Goal: Check status: Check status

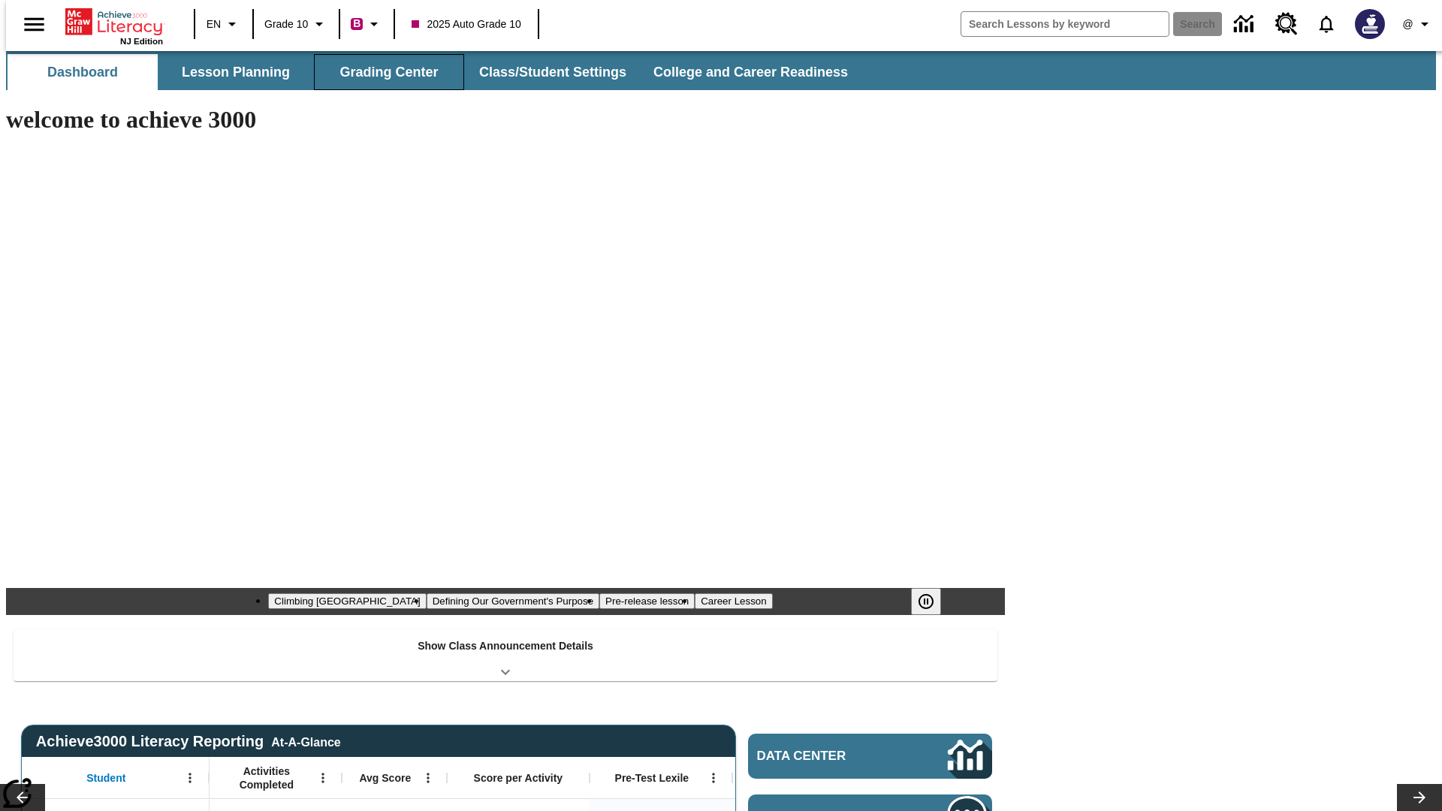
click at [383, 72] on button "Grading Center" at bounding box center [389, 72] width 150 height 36
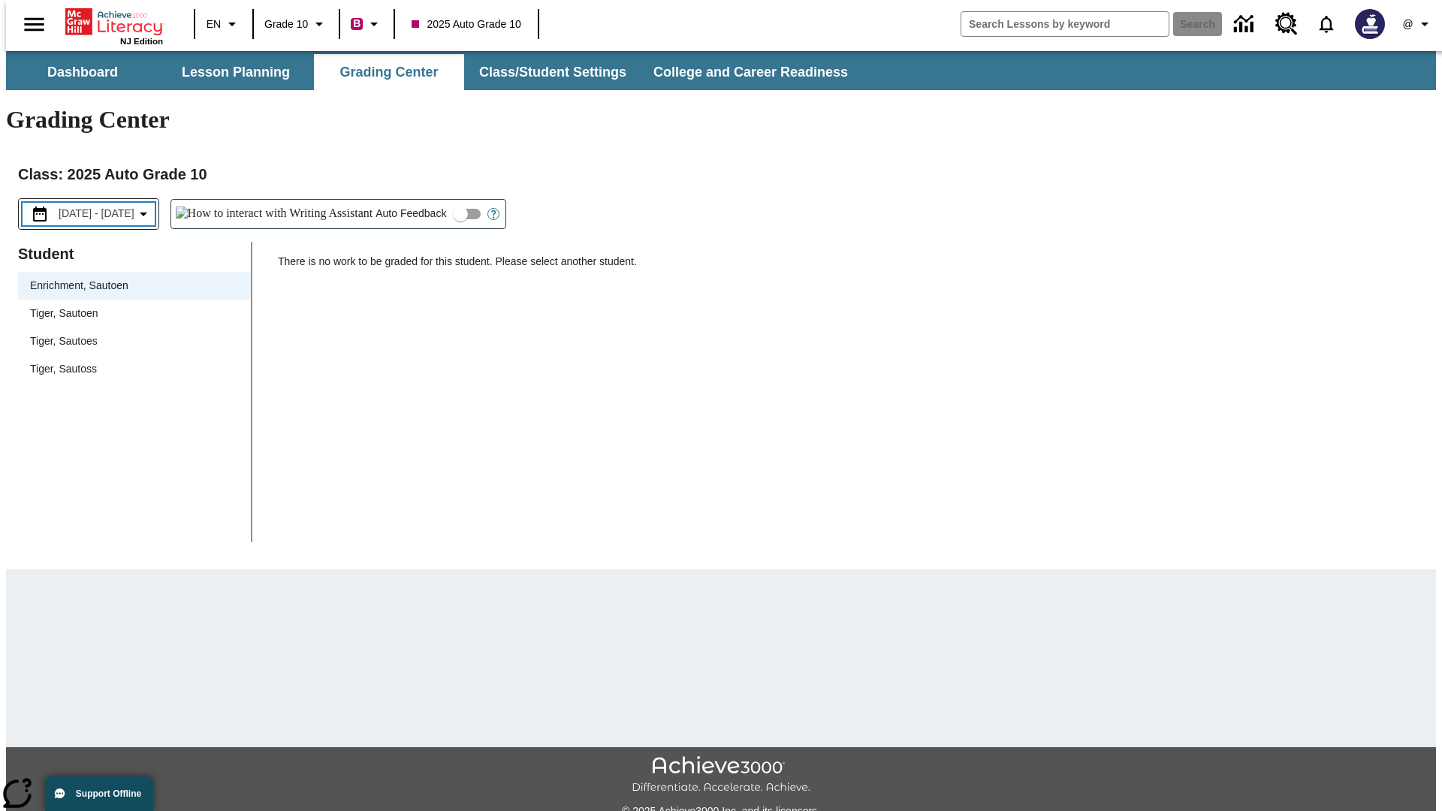
click at [107, 206] on span "[DATE] - [DATE]" at bounding box center [97, 214] width 76 height 16
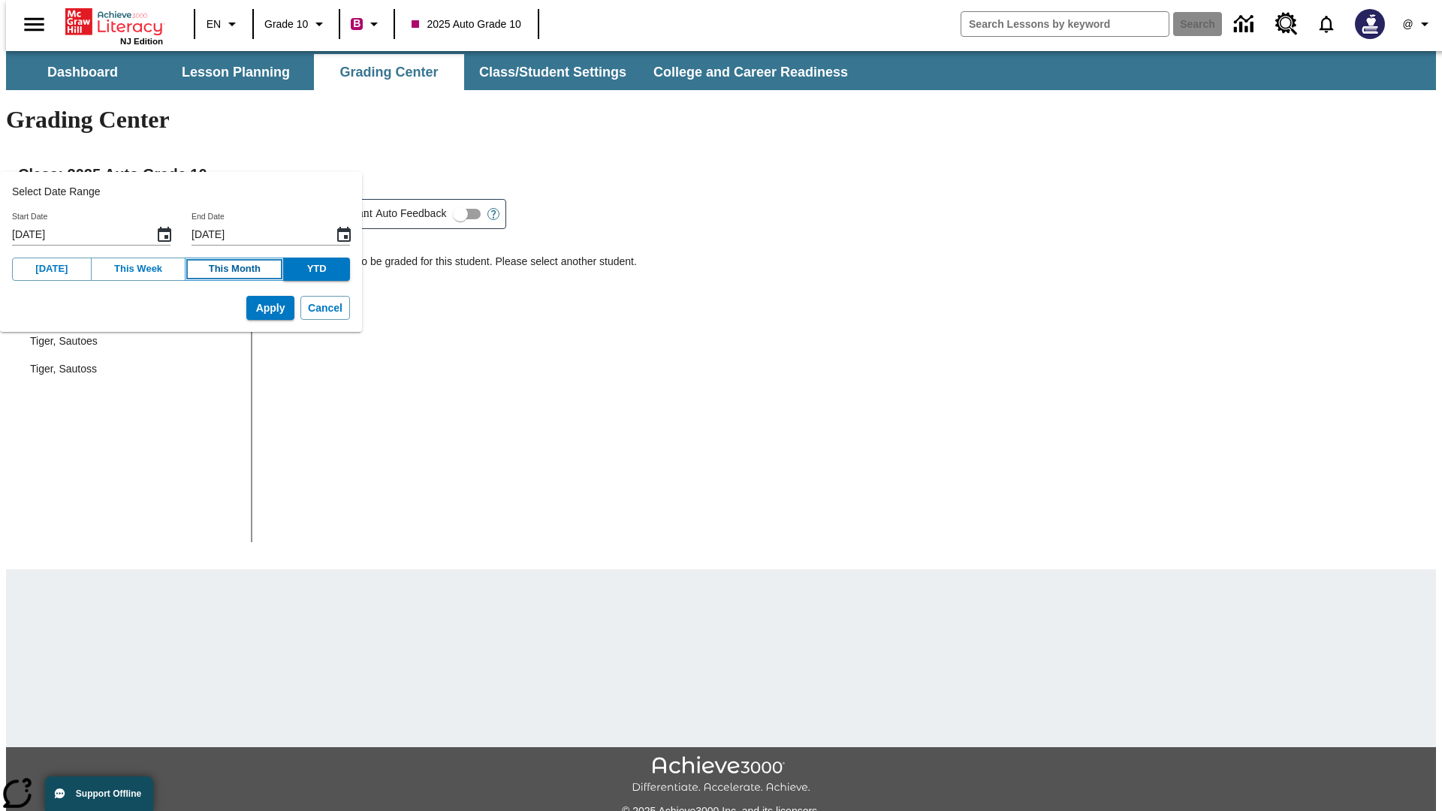
click at [218, 269] on button "This Month" at bounding box center [234, 269] width 99 height 23
type input "[DATE]"
click at [247, 308] on button "Apply" at bounding box center [270, 308] width 48 height 25
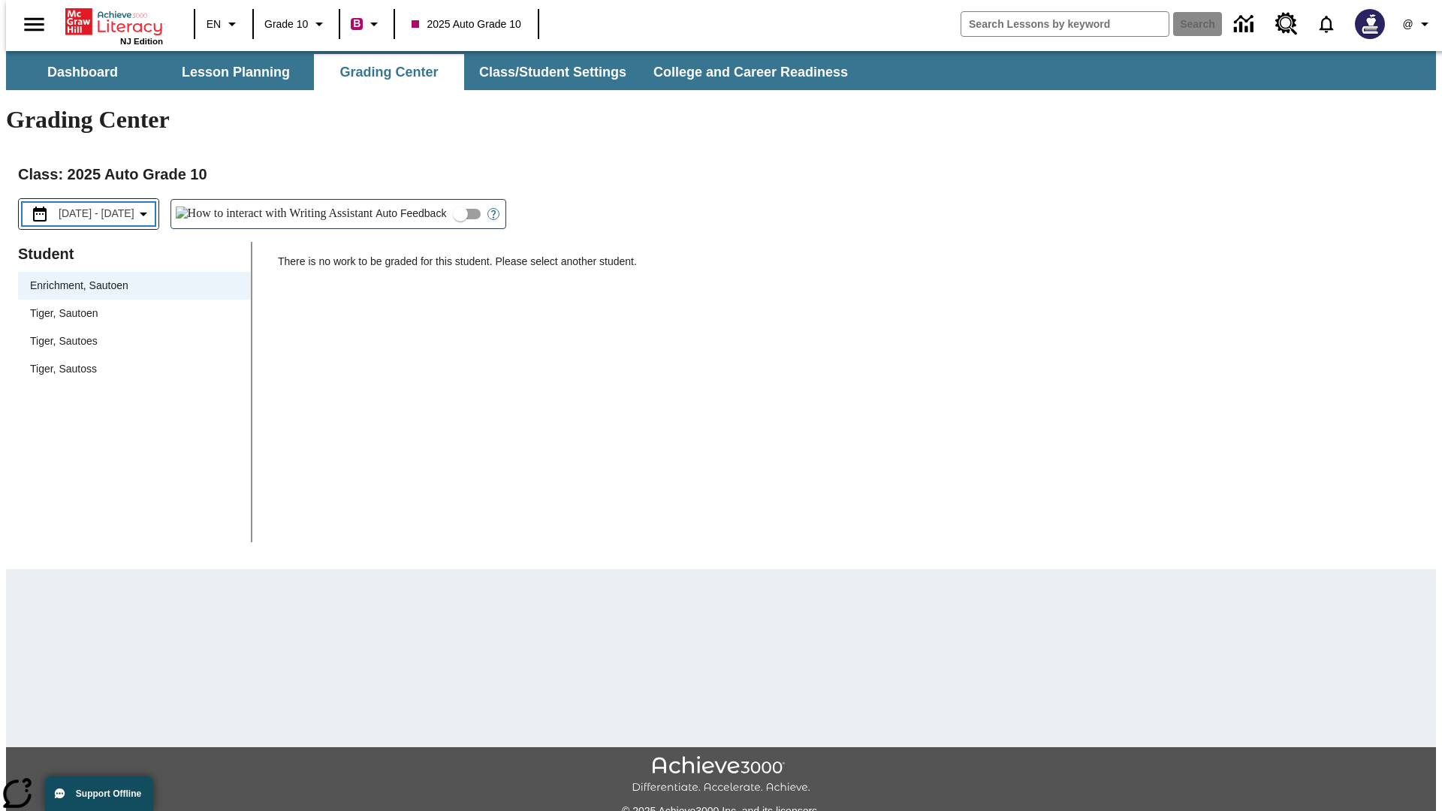
click at [109, 206] on span "[DATE] - [DATE]" at bounding box center [97, 214] width 76 height 16
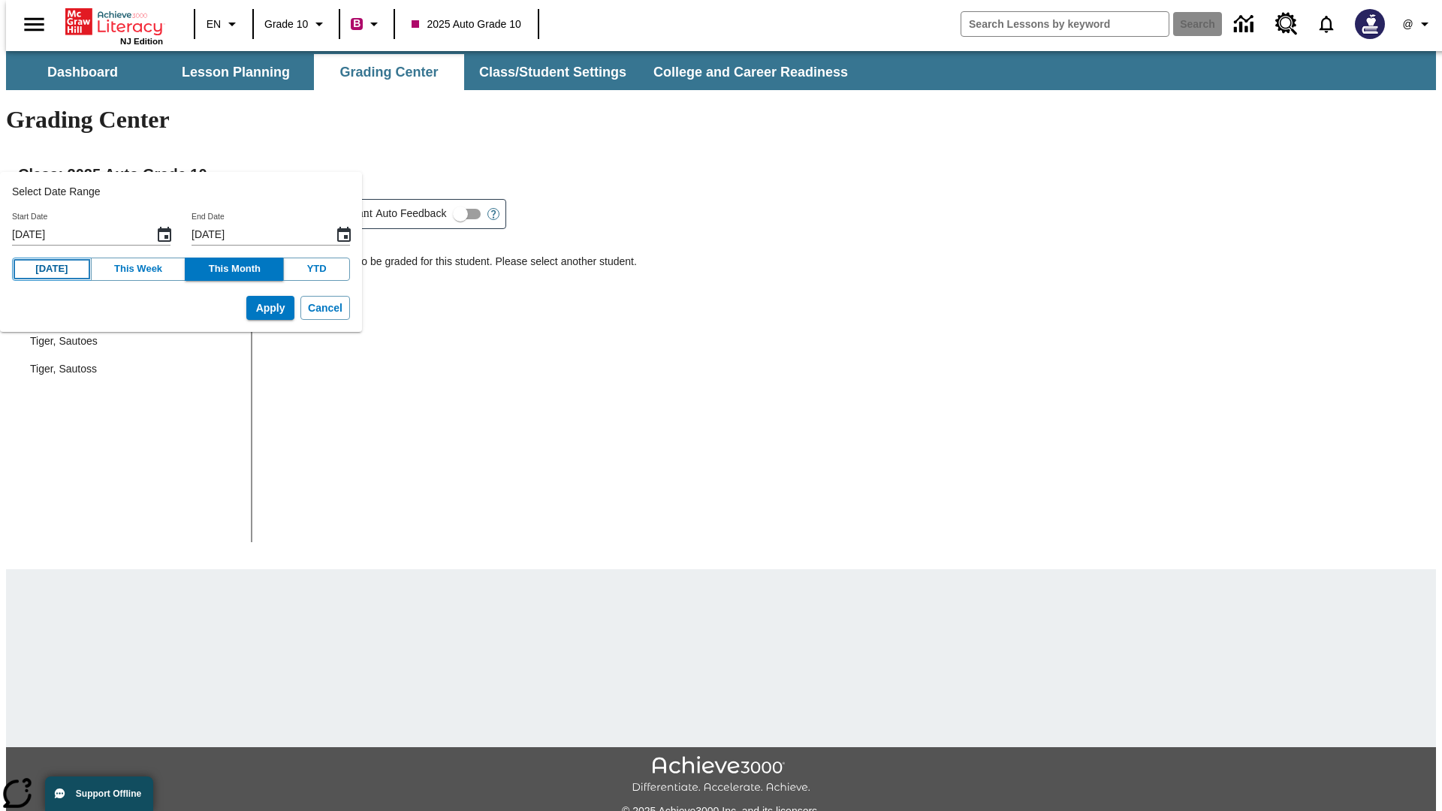
click at [47, 269] on button "[DATE]" at bounding box center [52, 269] width 80 height 23
type input "[DATE]"
click at [247, 308] on button "Apply" at bounding box center [270, 308] width 48 height 25
